Goal: Transaction & Acquisition: Purchase product/service

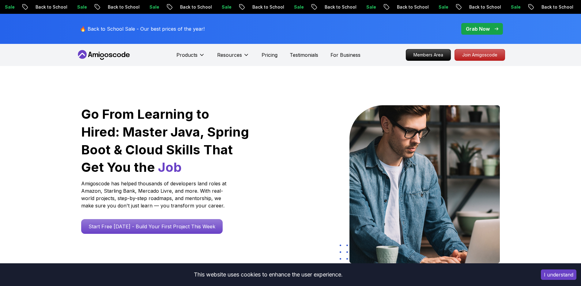
click at [278, 190] on div at bounding box center [273, 185] width 36 height 160
click at [467, 55] on p "Join Amigoscode" at bounding box center [479, 55] width 47 height 10
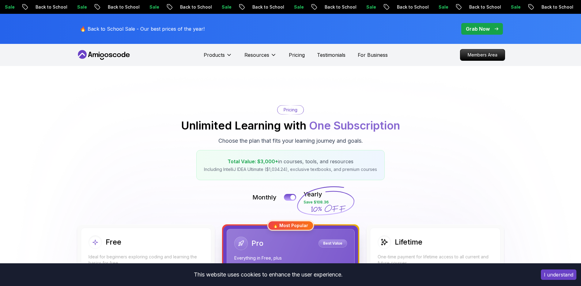
click at [565, 274] on button "I understand" at bounding box center [559, 274] width 36 height 10
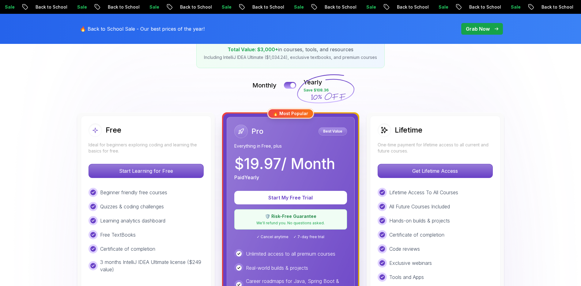
scroll to position [123, 0]
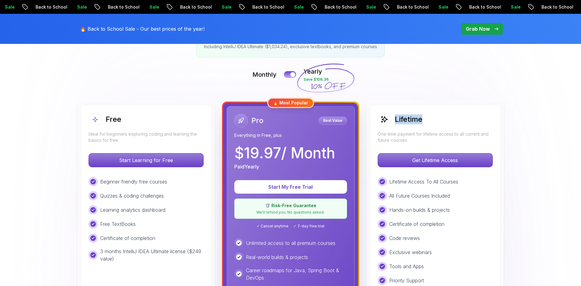
drag, startPoint x: 428, startPoint y: 119, endPoint x: 391, endPoint y: 119, distance: 36.8
click at [391, 119] on div "Lifetime" at bounding box center [435, 118] width 115 height 13
copy h2 "Lifetime"
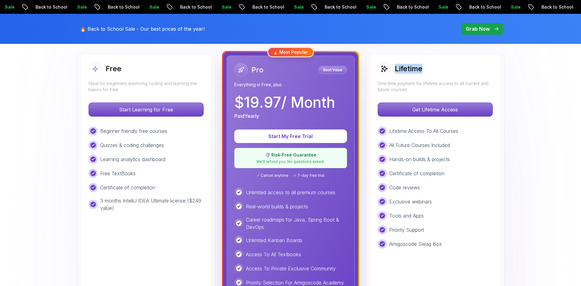
scroll to position [184, 0]
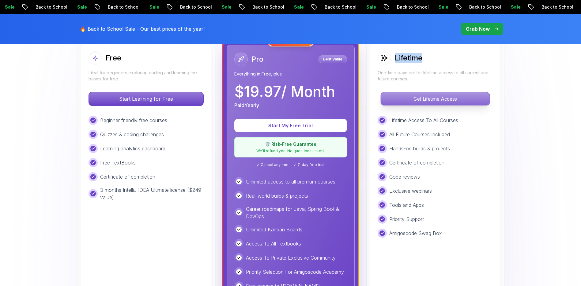
click at [432, 100] on p "Get Lifetime Access" at bounding box center [435, 98] width 109 height 13
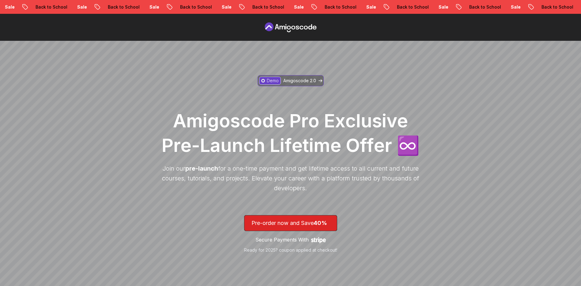
click at [311, 79] on p "Amigoscode 2.0" at bounding box center [299, 81] width 33 height 6
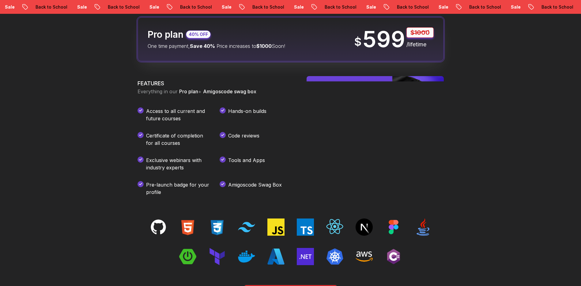
scroll to position [911, 0]
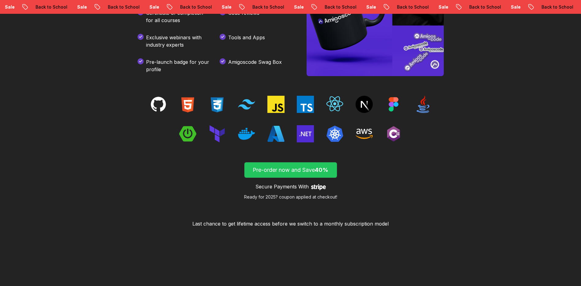
click at [288, 164] on span "submit" at bounding box center [290, 169] width 93 height 15
